Goal: Check status: Check status

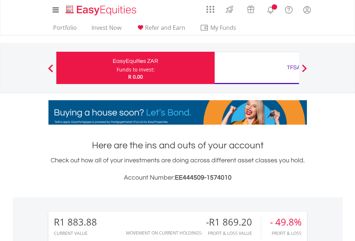
scroll to position [69, 113]
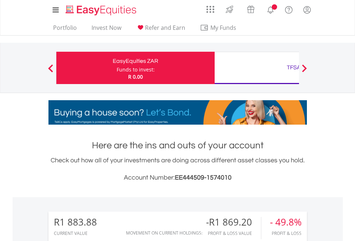
click at [117, 68] on div "Funds to invest:" at bounding box center [136, 69] width 38 height 7
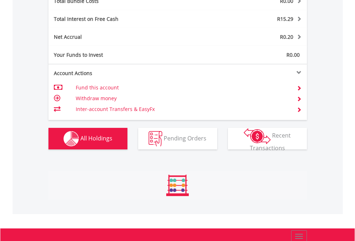
scroll to position [69, 113]
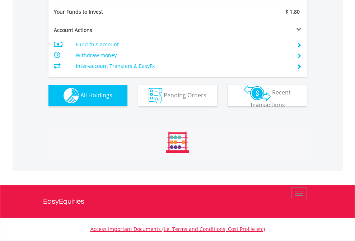
scroll to position [69, 113]
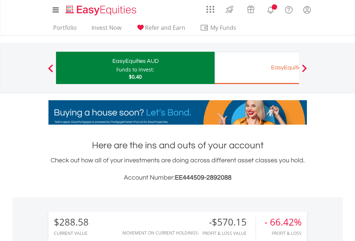
scroll to position [537, 0]
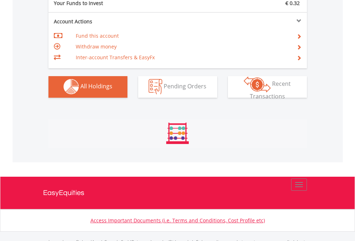
scroll to position [712, 0]
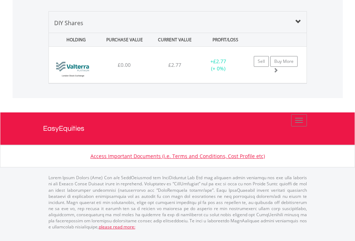
scroll to position [69, 113]
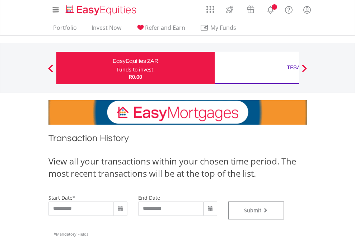
click at [257, 68] on div "TFSA" at bounding box center [294, 68] width 150 height 10
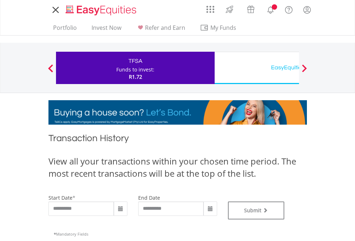
type input "**********"
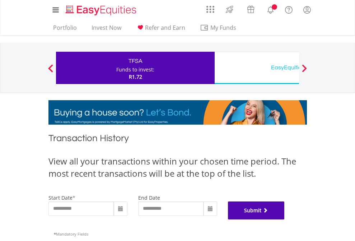
click at [285, 220] on button "Submit" at bounding box center [256, 211] width 57 height 18
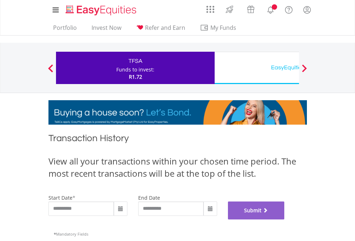
scroll to position [292, 0]
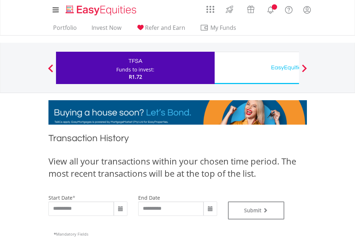
click at [257, 68] on div "EasyEquities USD" at bounding box center [294, 68] width 150 height 10
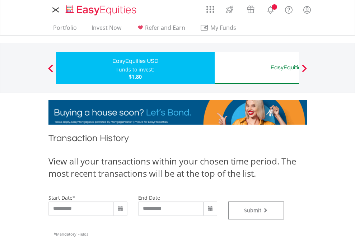
type input "**********"
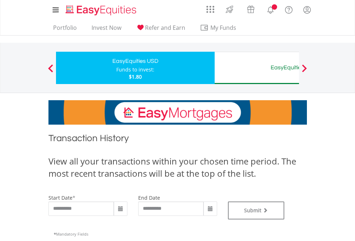
type input "**********"
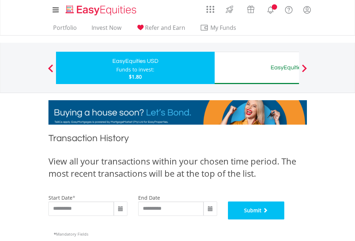
click at [285, 220] on button "Submit" at bounding box center [256, 211] width 57 height 18
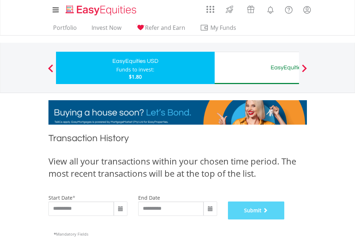
scroll to position [292, 0]
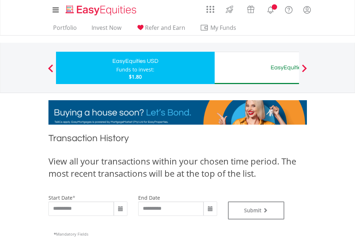
click at [257, 68] on div "EasyEquities AUD" at bounding box center [294, 68] width 150 height 10
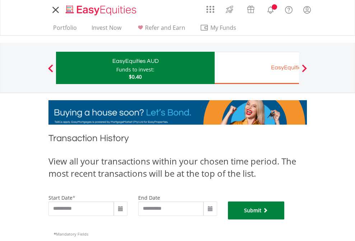
click at [285, 220] on button "Submit" at bounding box center [256, 211] width 57 height 18
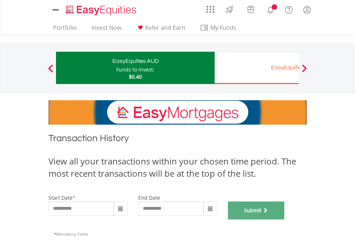
scroll to position [292, 0]
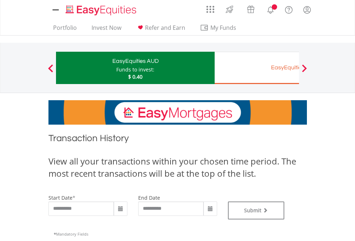
click at [257, 68] on div "EasyEquities EUR" at bounding box center [294, 68] width 150 height 10
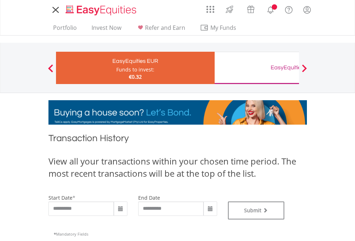
type input "**********"
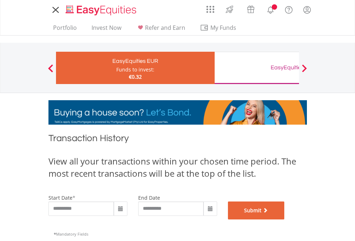
click at [285, 220] on button "Submit" at bounding box center [256, 211] width 57 height 18
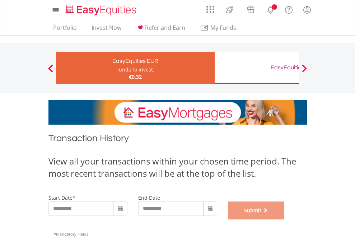
scroll to position [292, 0]
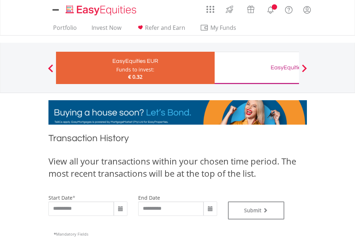
click at [257, 68] on div "EasyEquities GBP" at bounding box center [294, 68] width 150 height 10
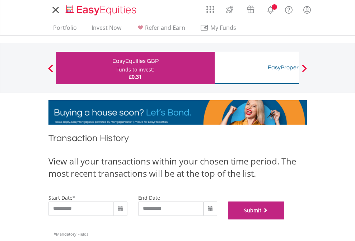
click at [285, 220] on button "Submit" at bounding box center [256, 211] width 57 height 18
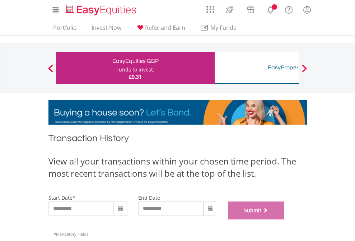
scroll to position [292, 0]
